Goal: Navigation & Orientation: Find specific page/section

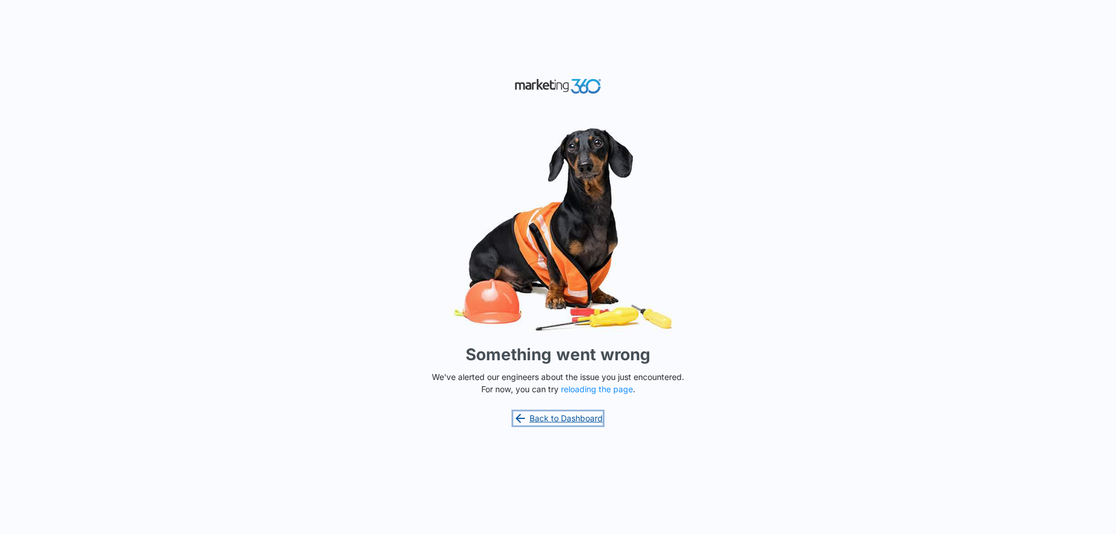
click at [566, 420] on link "Back to Dashboard" at bounding box center [558, 419] width 90 height 14
drag, startPoint x: 1115, startPoint y: 37, endPoint x: 801, endPoint y: 140, distance: 330.9
click at [801, 140] on div "Something went wrong We've alerted our engineers about the issue you just encou…" at bounding box center [558, 267] width 1116 height 534
